Goal: Information Seeking & Learning: Understand process/instructions

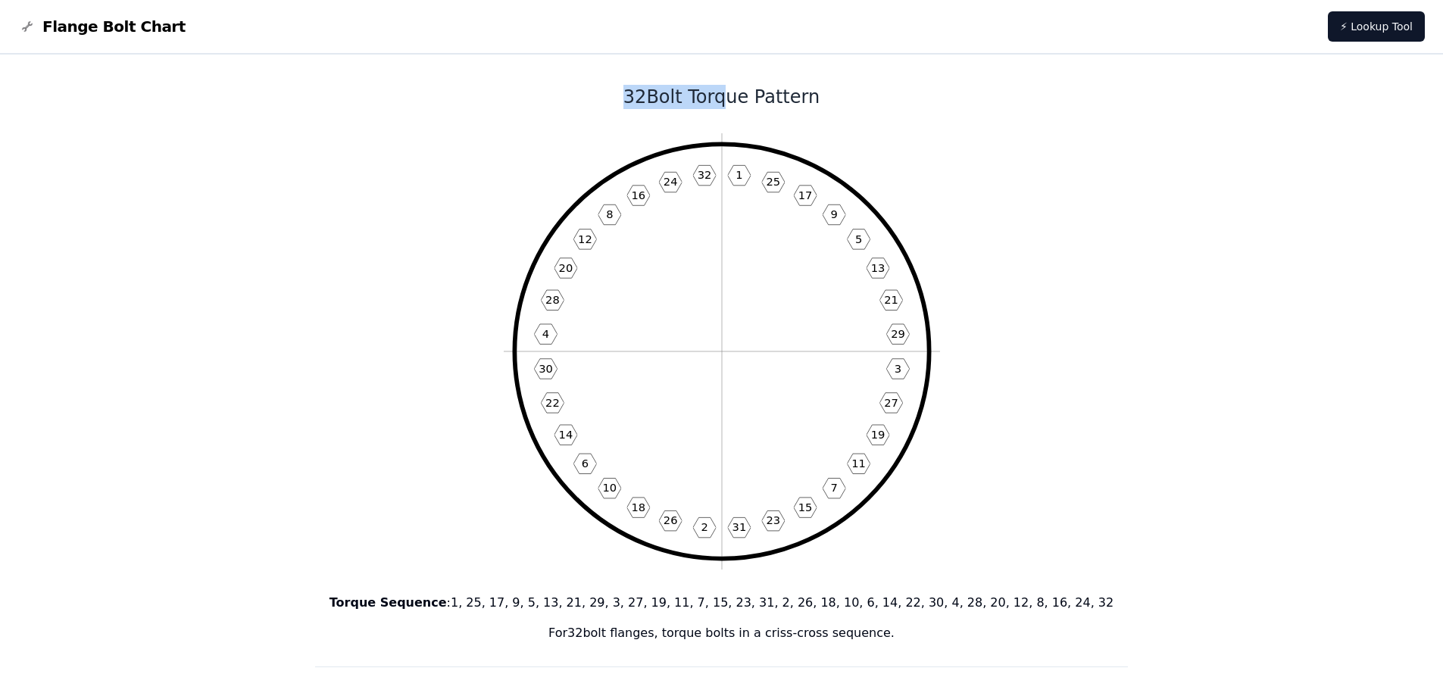
drag, startPoint x: 513, startPoint y: 95, endPoint x: 726, endPoint y: 101, distance: 212.9
click at [724, 100] on h1 "32 Bolt Torque Pattern" at bounding box center [721, 97] width 813 height 24
